Goal: Connect with others: Connect with other users

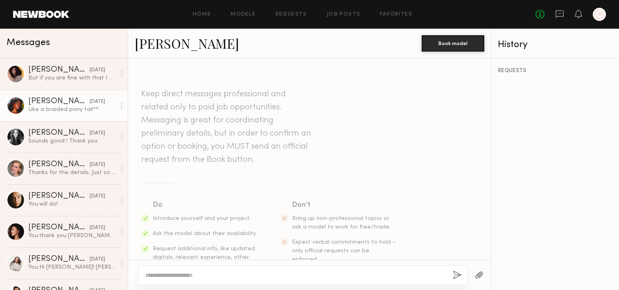
scroll to position [740, 0]
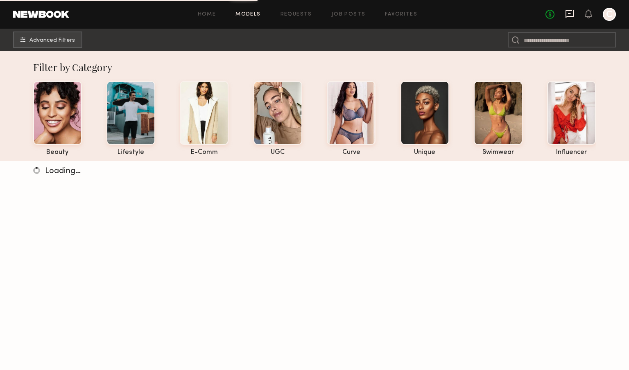
click at [571, 16] on icon at bounding box center [570, 14] width 8 height 8
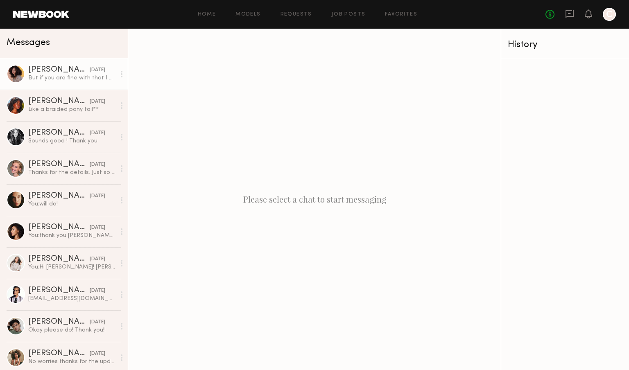
click at [48, 78] on div "But if you are fine with that I am available next week besides [DATE] :)" at bounding box center [71, 78] width 87 height 8
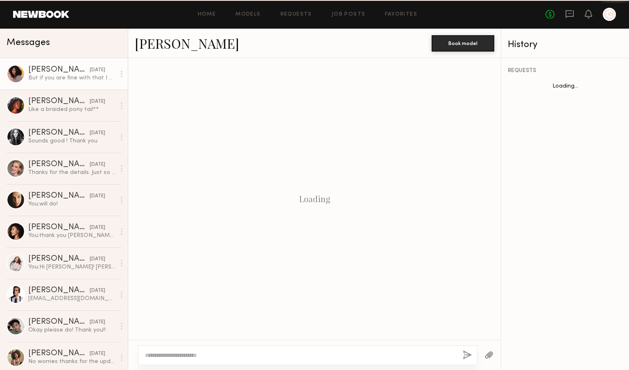
scroll to position [508, 0]
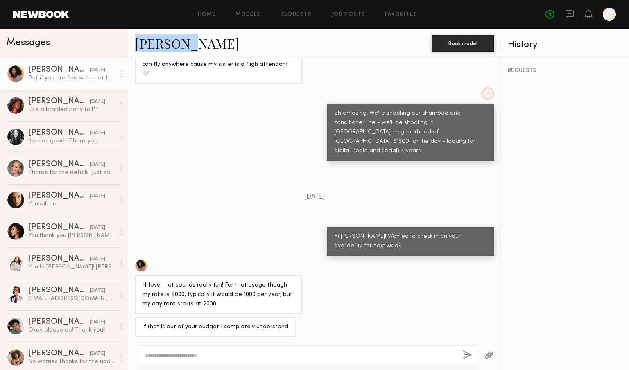
drag, startPoint x: 195, startPoint y: 47, endPoint x: 120, endPoint y: 50, distance: 75.0
click at [130, 44] on div "Audre M. Book model" at bounding box center [314, 43] width 373 height 29
click at [154, 45] on link "[PERSON_NAME]" at bounding box center [187, 43] width 104 height 18
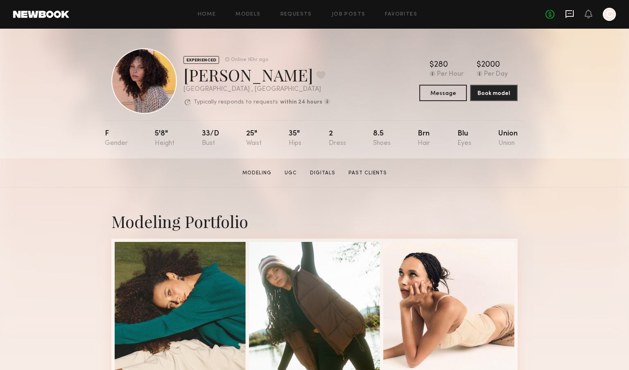
click at [573, 13] on icon at bounding box center [570, 14] width 8 height 8
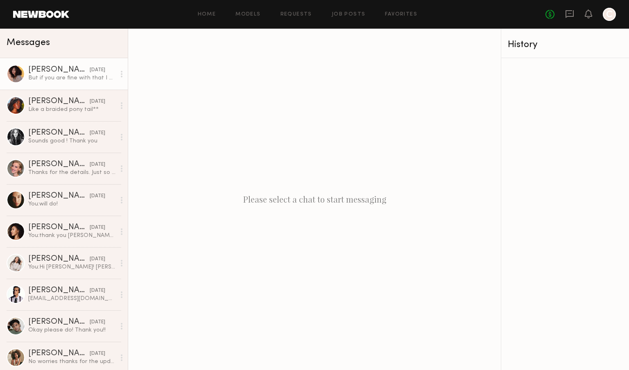
click at [73, 84] on link "Audre M. yesterday But if you are fine with that I am available next week besid…" at bounding box center [64, 74] width 128 height 32
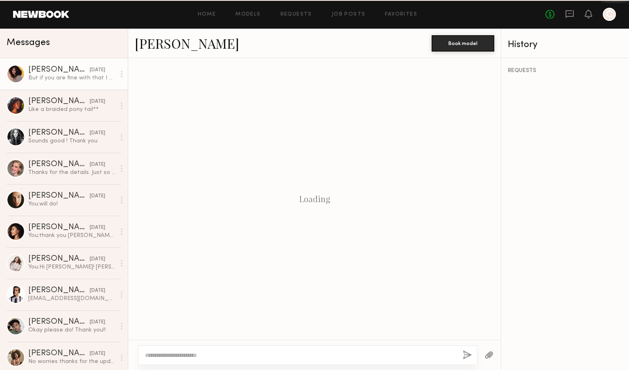
scroll to position [508, 0]
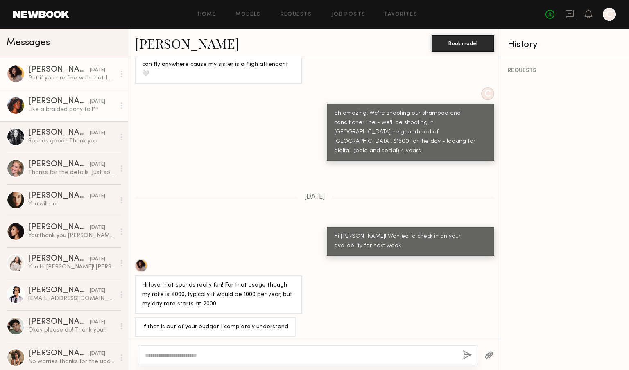
click at [59, 102] on div "[PERSON_NAME]" at bounding box center [58, 101] width 61 height 8
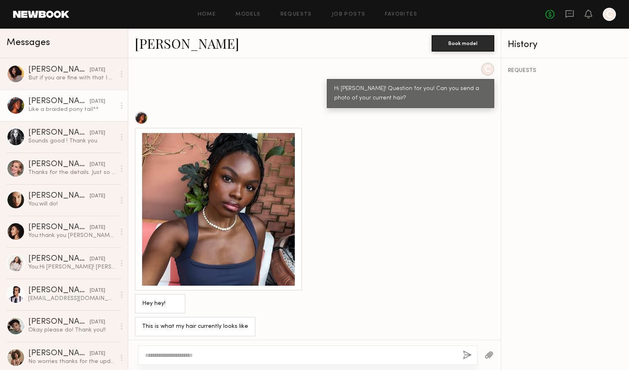
scroll to position [638, 0]
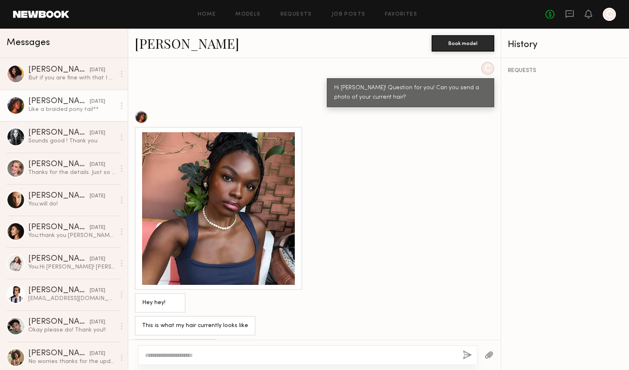
click at [151, 43] on link "[PERSON_NAME]" at bounding box center [187, 43] width 104 height 18
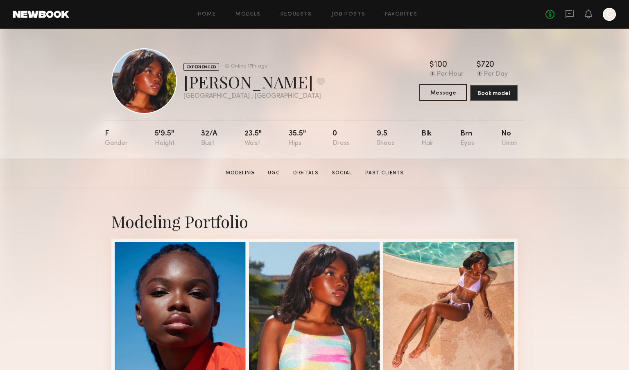
click at [445, 93] on button "Message" at bounding box center [443, 92] width 48 height 16
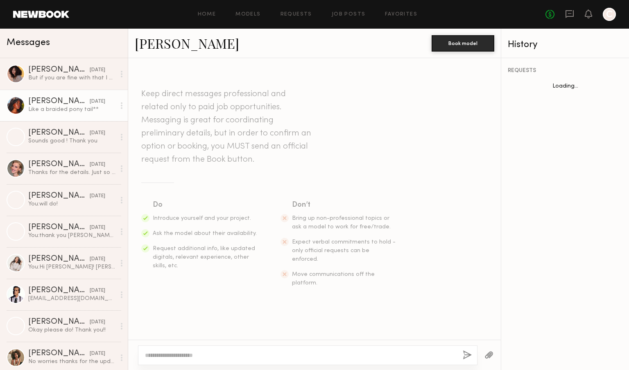
scroll to position [660, 0]
